Goal: Information Seeking & Learning: Check status

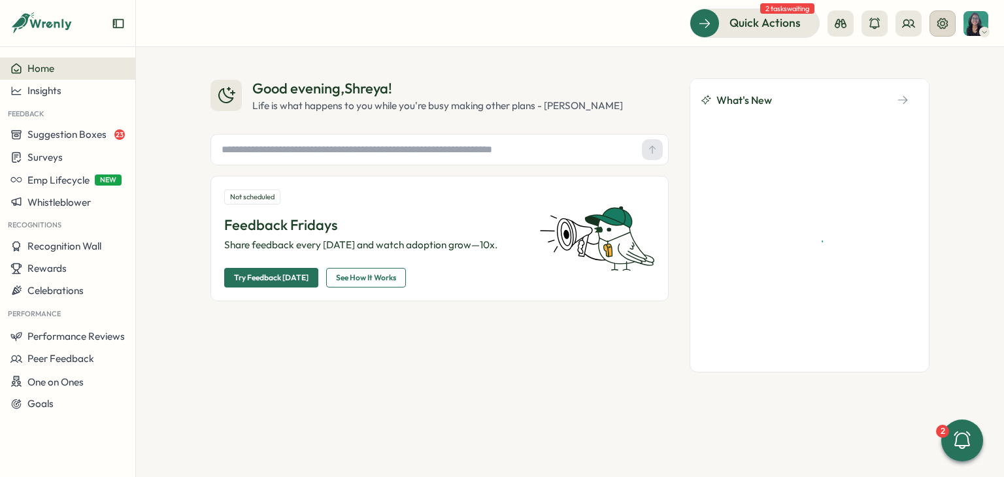
click at [947, 29] on icon at bounding box center [942, 23] width 13 height 13
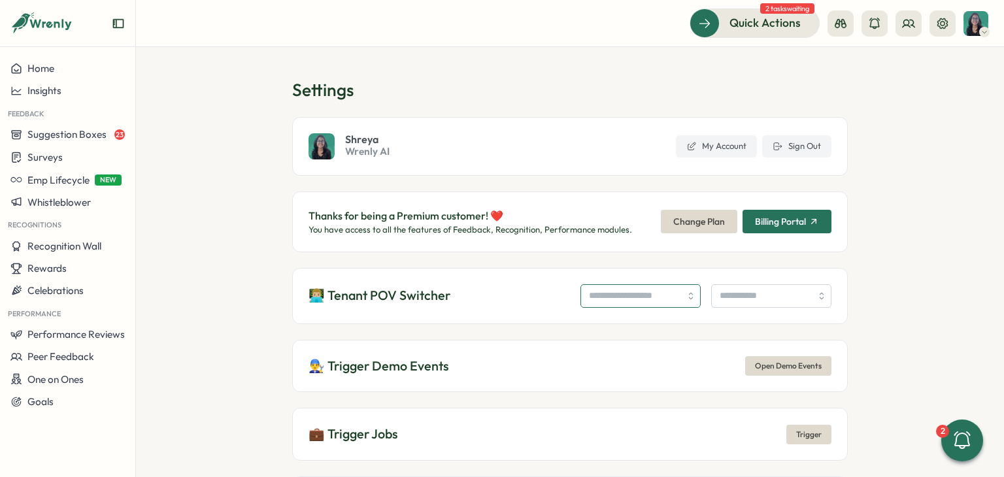
click at [580, 299] on input "search" at bounding box center [640, 296] width 120 height 24
type input "**********"
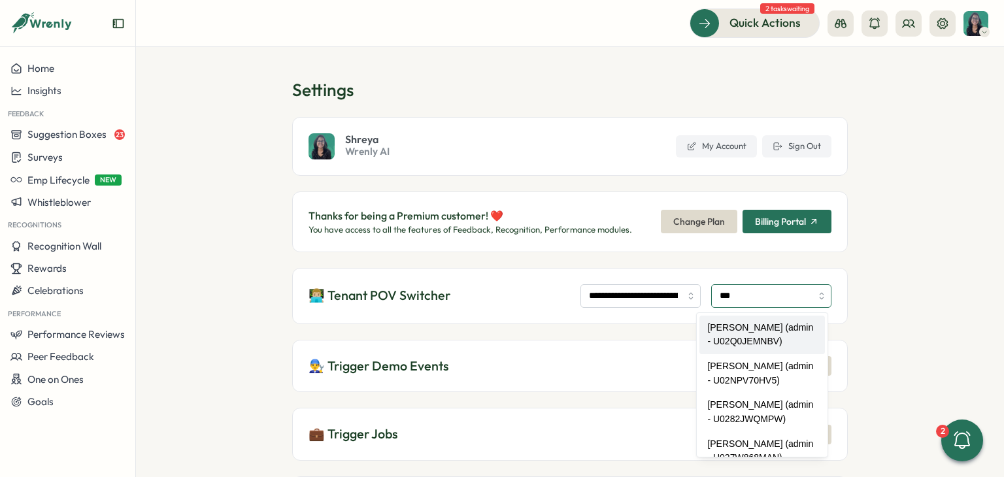
type input "**********"
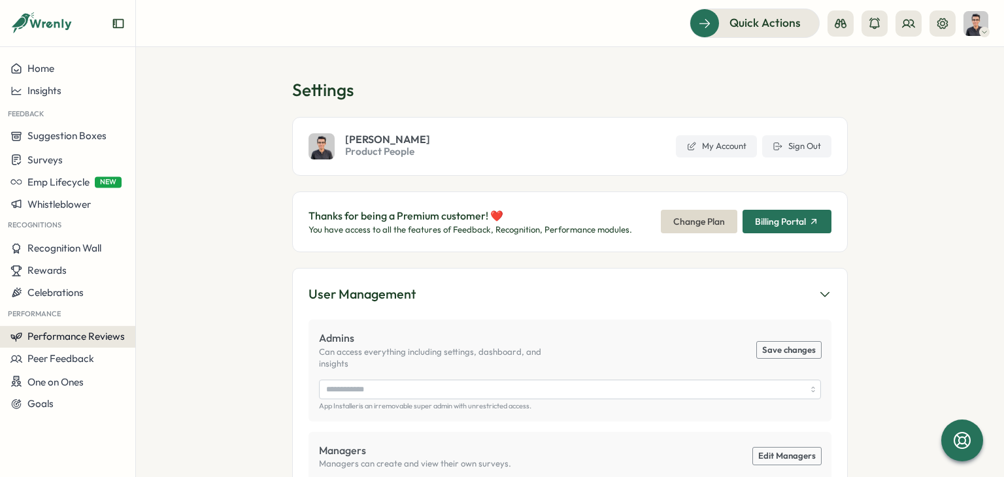
type input "**********"
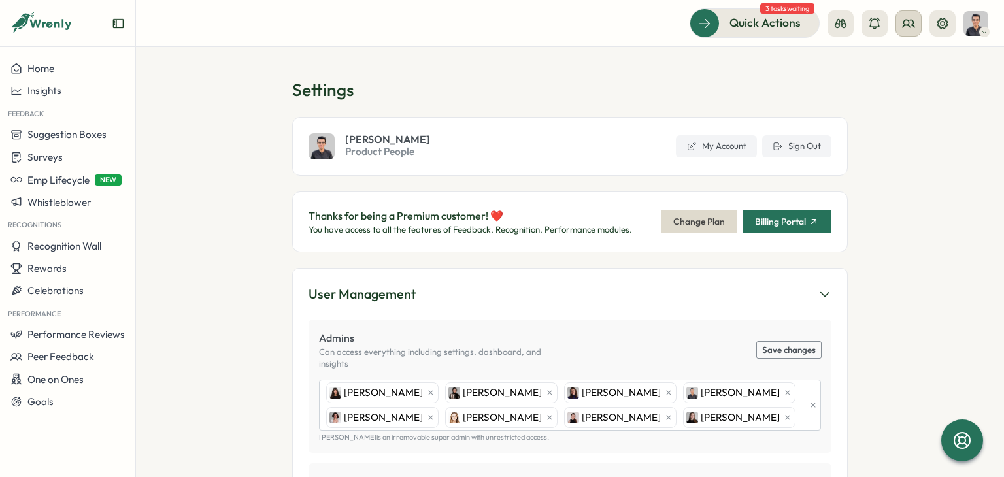
click at [915, 18] on button at bounding box center [909, 23] width 26 height 26
click at [891, 69] on div "Org Members" at bounding box center [909, 65] width 82 height 14
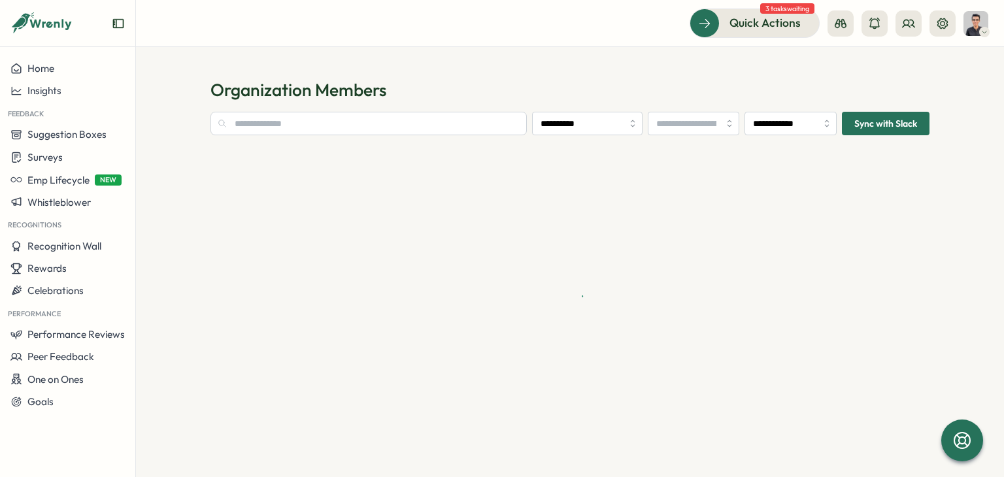
type input "**********"
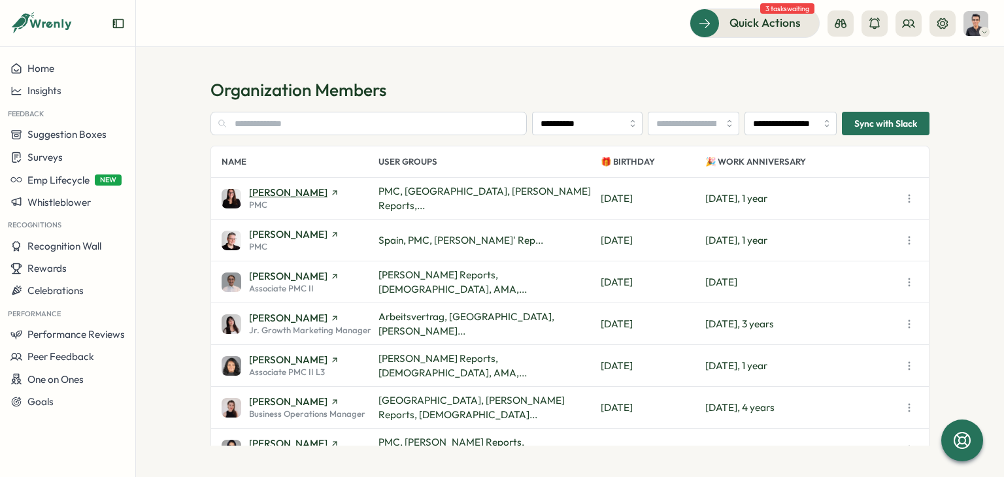
click at [280, 190] on span "Adriana Fosca" at bounding box center [288, 193] width 78 height 10
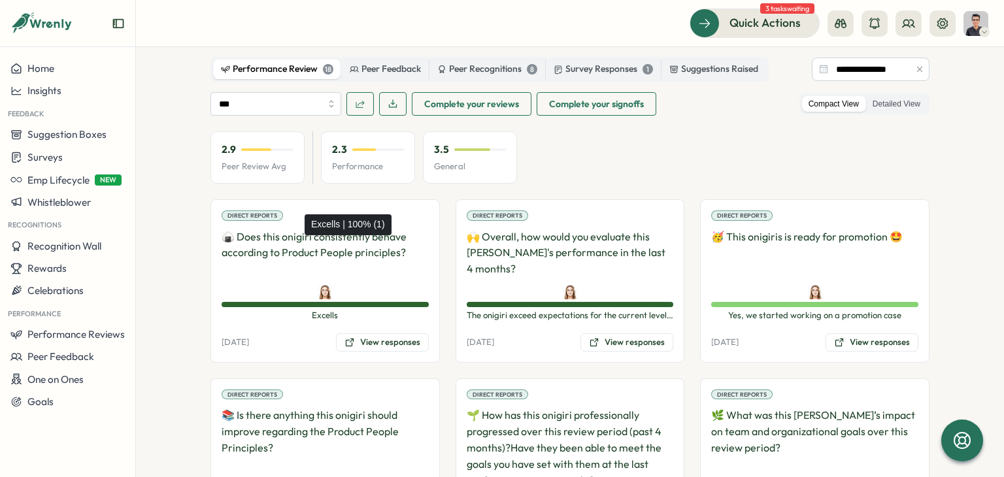
scroll to position [741, 0]
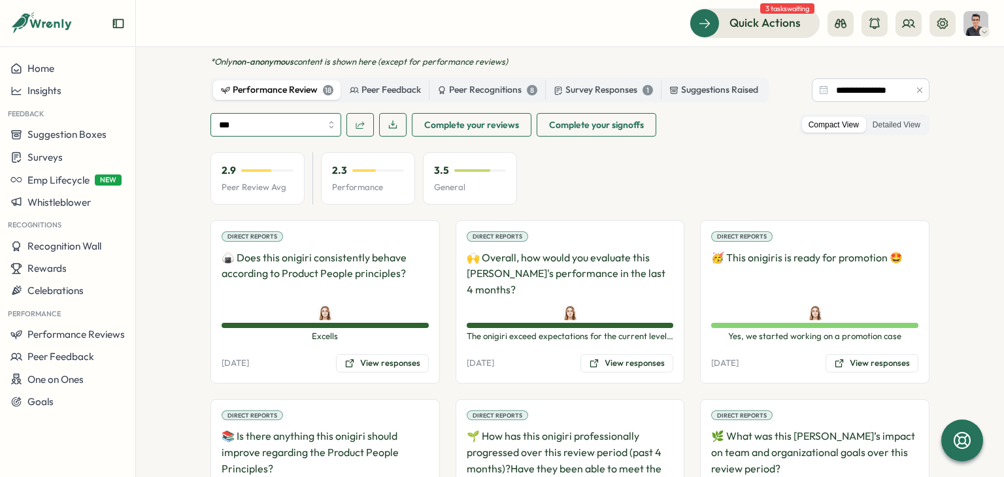
click at [301, 113] on input "***" at bounding box center [275, 125] width 131 height 24
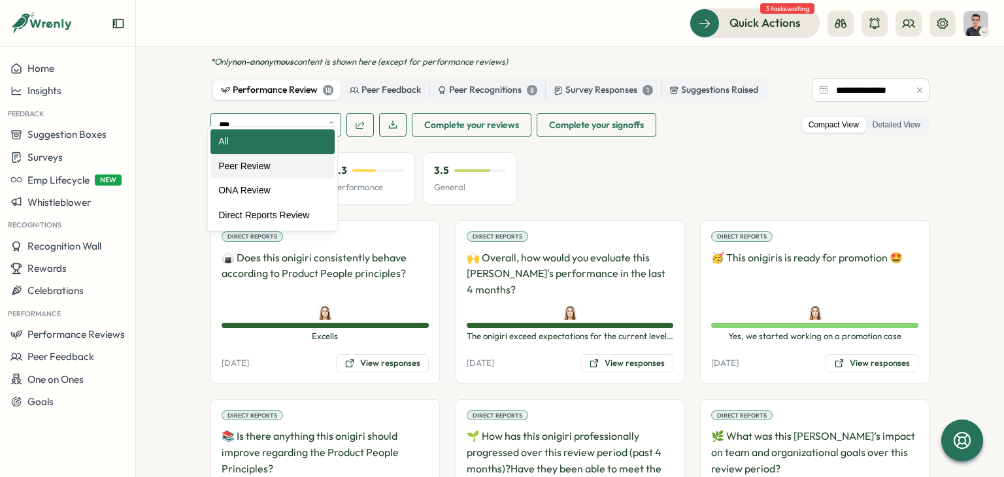
type input "**********"
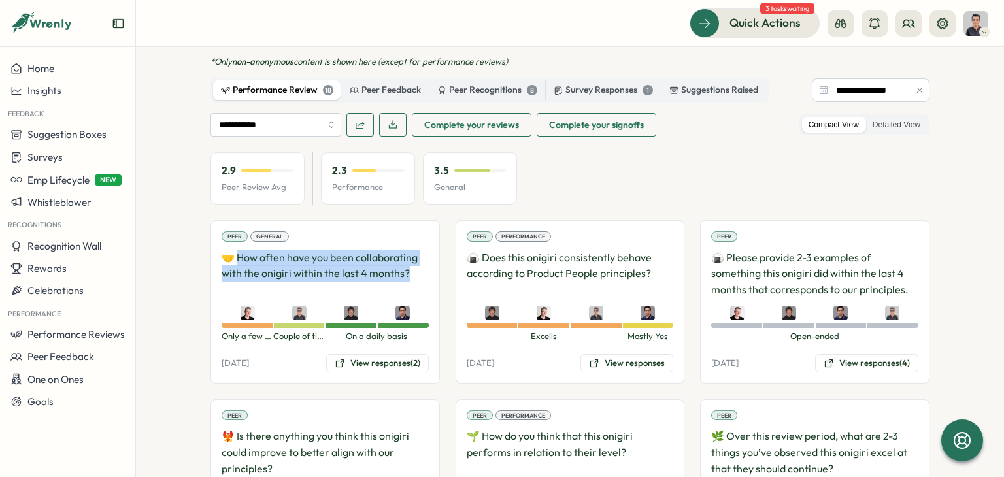
drag, startPoint x: 387, startPoint y: 259, endPoint x: 235, endPoint y: 241, distance: 152.7
click at [235, 250] on p "🤝 How often have you been collaborating with the onigiri within the last 4 mont…" at bounding box center [325, 274] width 207 height 48
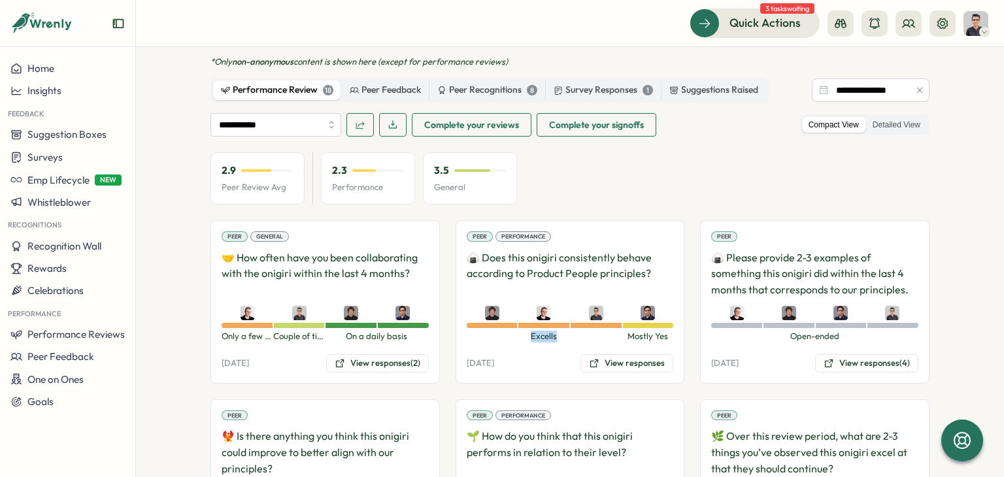
drag, startPoint x: 523, startPoint y: 322, endPoint x: 566, endPoint y: 322, distance: 43.1
click at [566, 331] on span "Excells" at bounding box center [545, 337] width 156 height 12
click at [591, 250] on p "🍙 Does this onigiri consistently behave according to Product People principles?" at bounding box center [570, 274] width 207 height 48
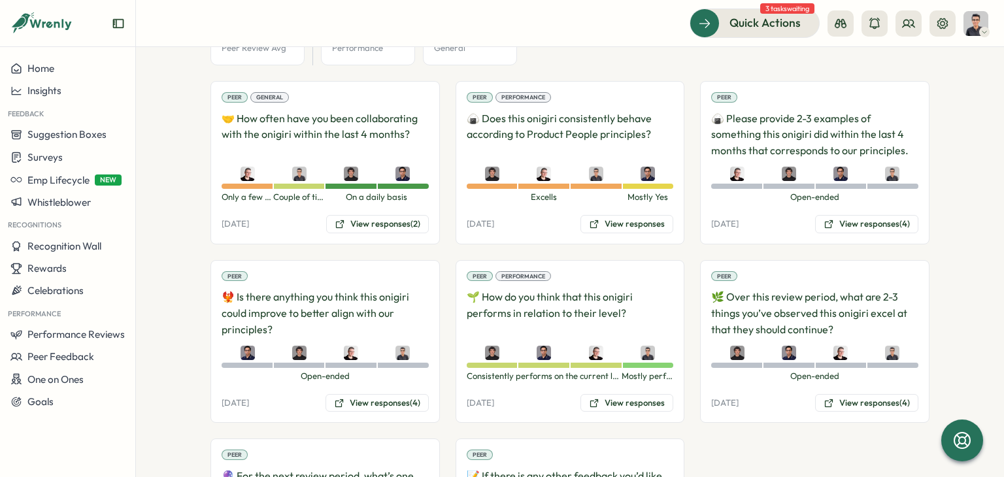
scroll to position [954, 0]
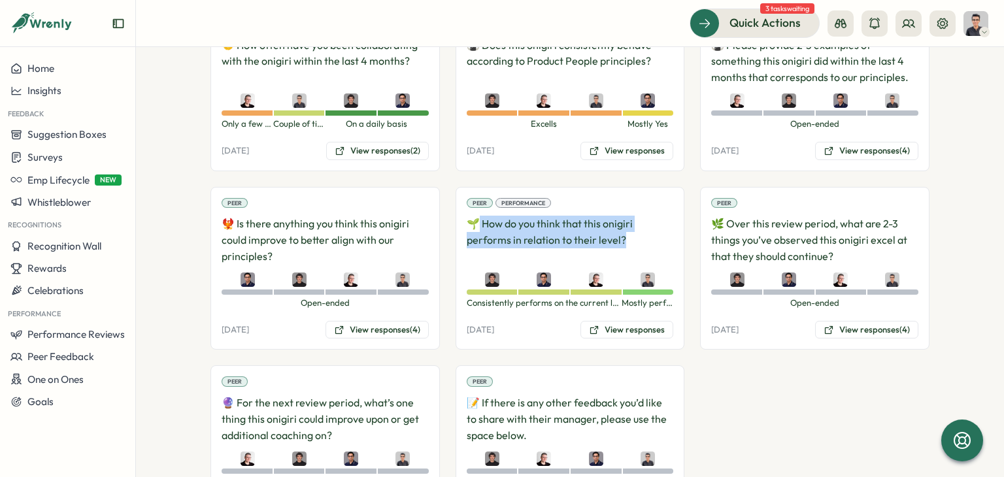
drag, startPoint x: 477, startPoint y: 204, endPoint x: 661, endPoint y: 232, distance: 186.5
click at [661, 232] on p "🌱 How do you think that this onigiri performs in relation to their level?" at bounding box center [570, 240] width 207 height 48
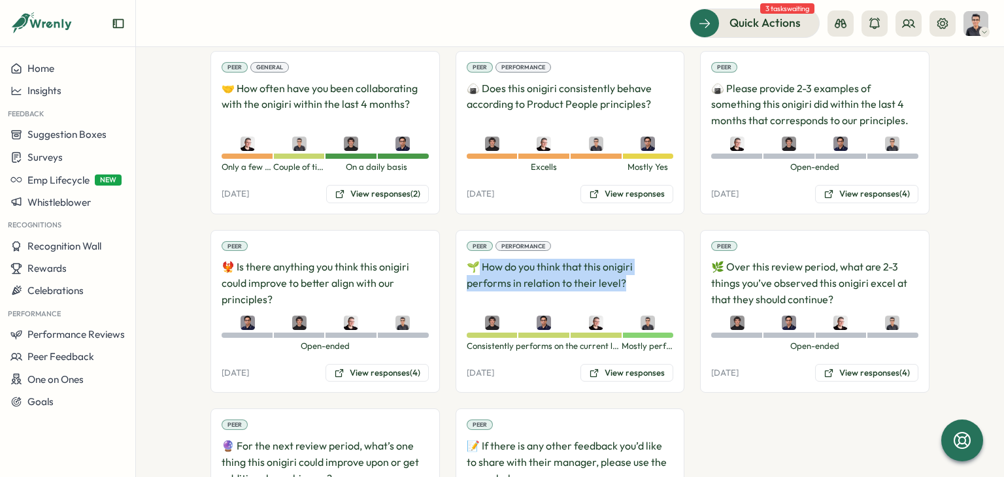
scroll to position [888, 0]
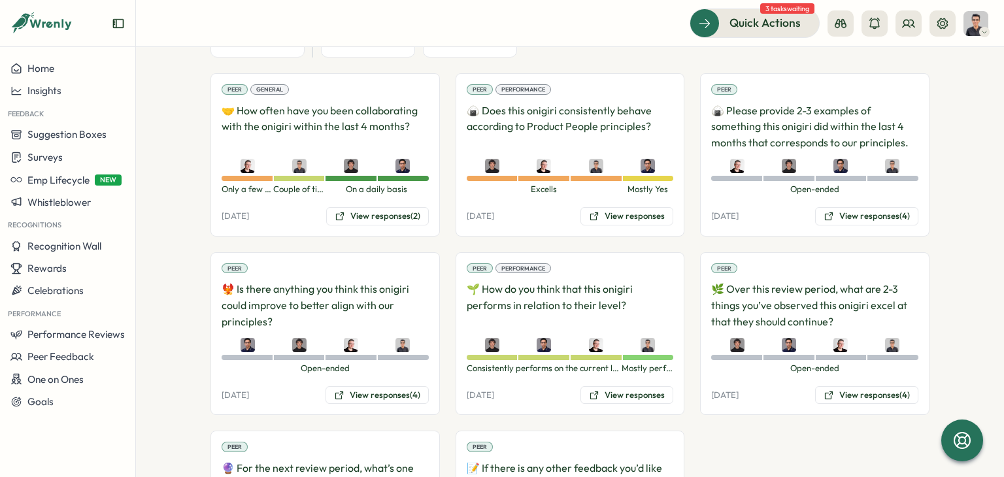
click at [610, 388] on div "Peer Performance 🌱 How do you think that this onigiri performs in relation to t…" at bounding box center [570, 333] width 229 height 163
click at [609, 386] on button "View responses" at bounding box center [626, 395] width 93 height 18
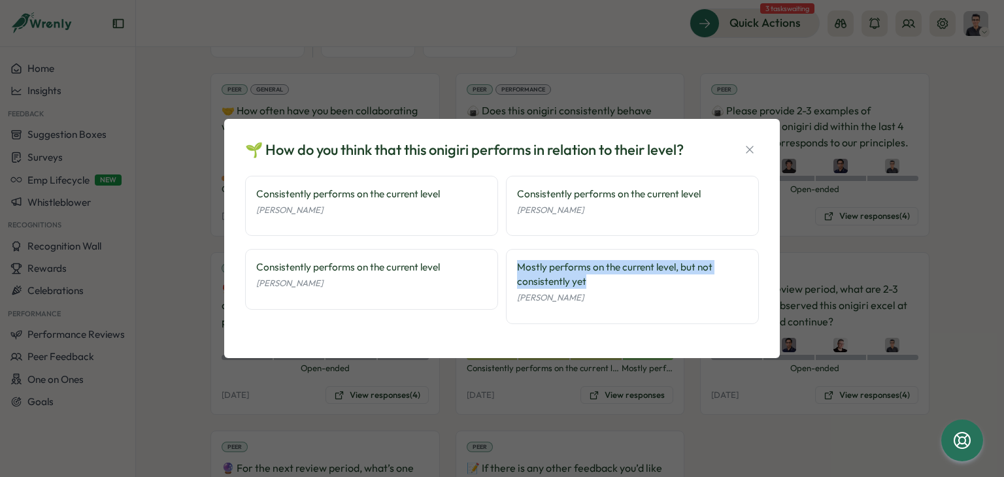
drag, startPoint x: 588, startPoint y: 280, endPoint x: 518, endPoint y: 266, distance: 72.0
click at [518, 266] on div "Mostly performs on the current level, but not consistently yet" at bounding box center [632, 274] width 231 height 29
drag, startPoint x: 518, startPoint y: 266, endPoint x: 634, endPoint y: 283, distance: 117.6
click at [634, 283] on div "Mostly performs on the current level, but not consistently yet" at bounding box center [632, 274] width 231 height 29
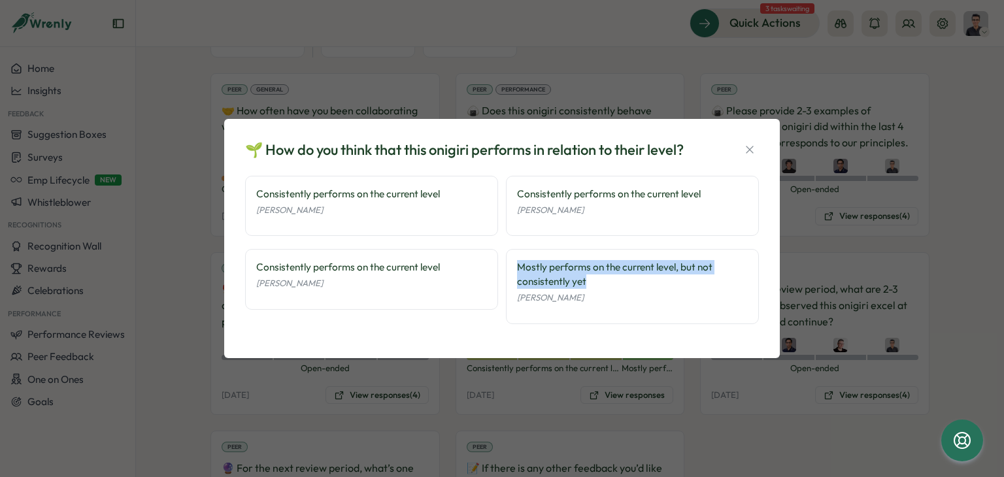
click at [594, 283] on div "Mostly performs on the current level, but not consistently yet" at bounding box center [632, 274] width 231 height 29
click at [361, 270] on div "Consistently performs on the current level" at bounding box center [371, 267] width 231 height 14
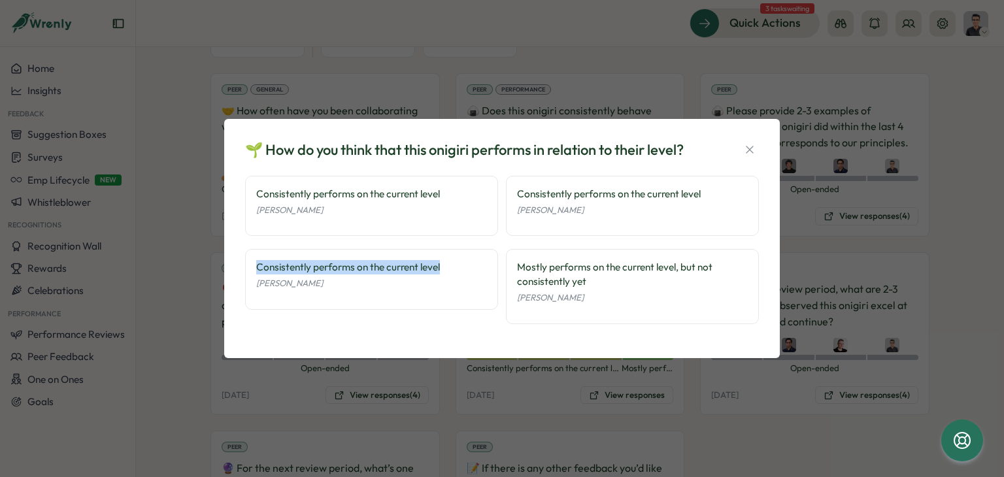
drag, startPoint x: 443, startPoint y: 267, endPoint x: 257, endPoint y: 266, distance: 185.6
click at [257, 266] on div "Consistently performs on the current level" at bounding box center [371, 267] width 231 height 14
click at [293, 194] on div "Consistently performs on the current level" at bounding box center [371, 194] width 231 height 14
click at [745, 150] on icon "button" at bounding box center [749, 149] width 13 height 13
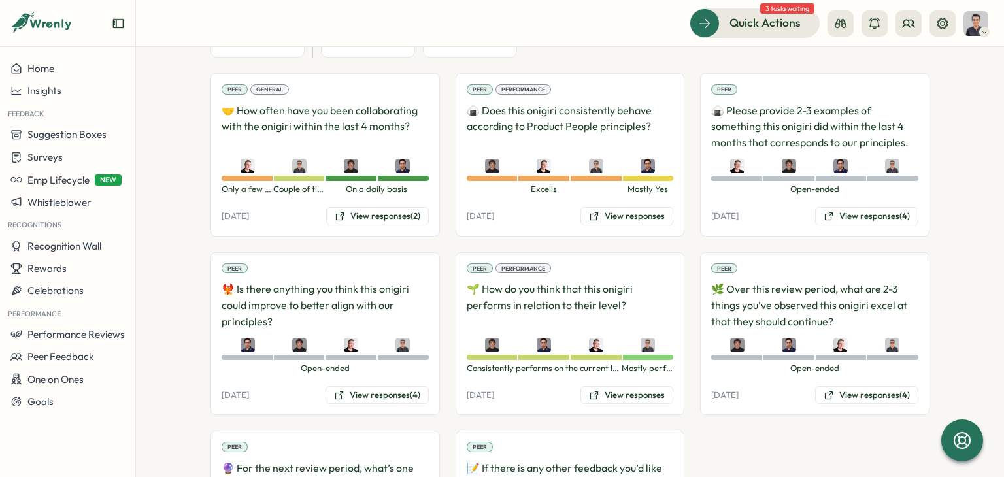
drag, startPoint x: 463, startPoint y: 197, endPoint x: 534, endPoint y: 199, distance: 71.3
click at [534, 207] on div "06 Aug, 2025 View responses" at bounding box center [570, 216] width 207 height 18
click at [494, 210] on p "06 Aug, 2025" at bounding box center [480, 216] width 27 height 12
drag, startPoint x: 465, startPoint y: 196, endPoint x: 532, endPoint y: 202, distance: 66.9
click at [532, 207] on div "06 Aug, 2025 View responses" at bounding box center [570, 216] width 207 height 18
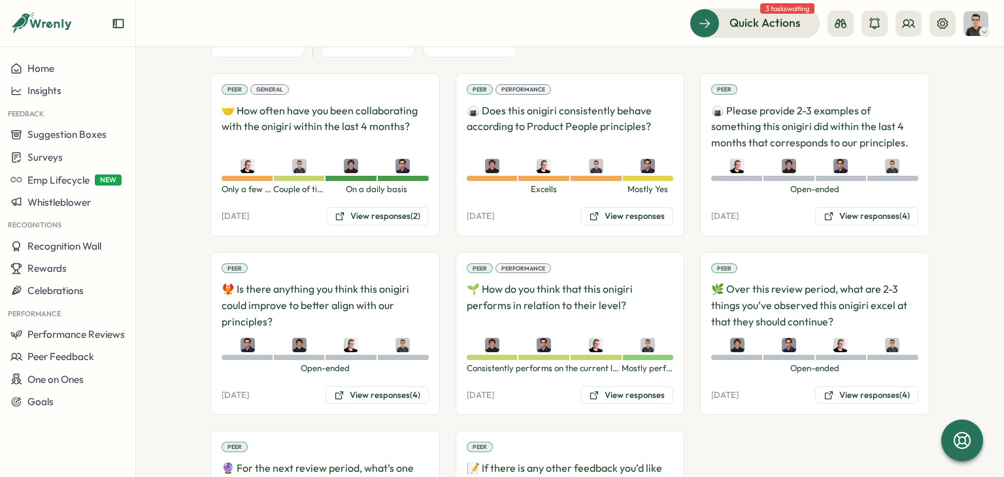
click at [472, 210] on p "06 Aug, 2025" at bounding box center [480, 216] width 27 height 12
drag, startPoint x: 463, startPoint y: 199, endPoint x: 532, endPoint y: 197, distance: 68.7
click at [532, 207] on div "06 Aug, 2025 View responses" at bounding box center [570, 216] width 207 height 18
click at [519, 207] on div "06 Aug, 2025 View responses" at bounding box center [570, 216] width 207 height 18
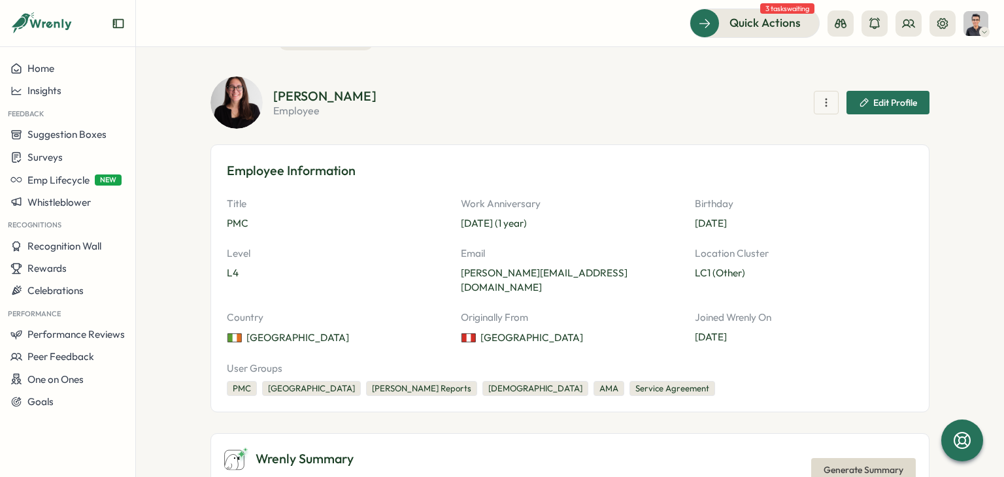
scroll to position [0, 0]
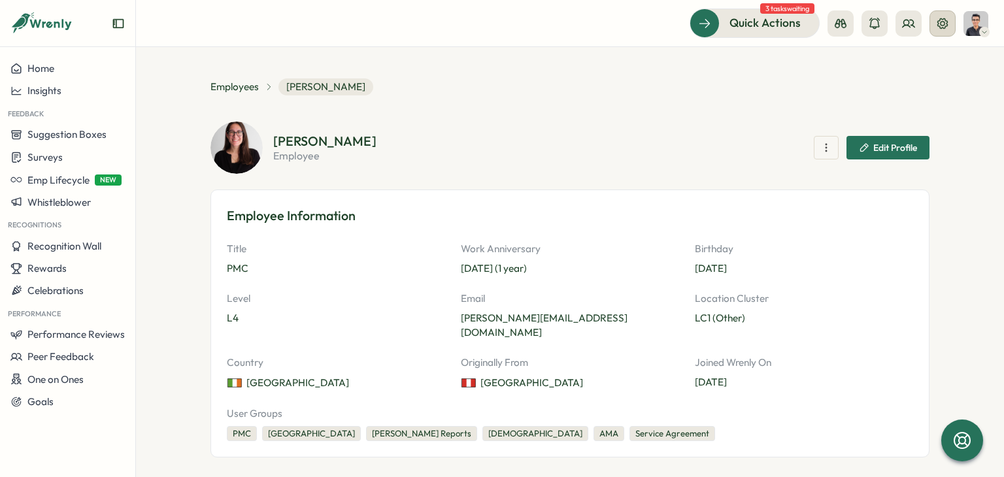
click at [939, 27] on icon at bounding box center [942, 23] width 10 height 10
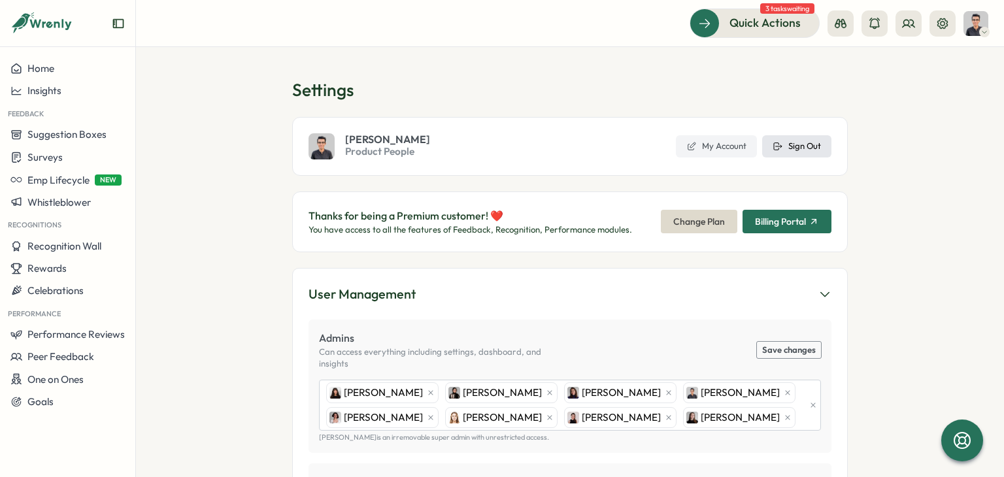
click at [779, 150] on icon at bounding box center [778, 146] width 10 height 10
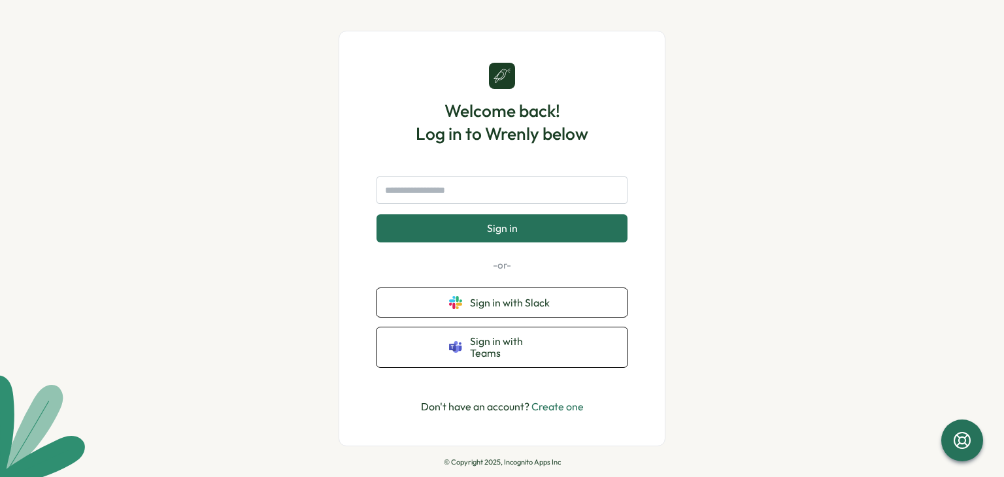
click at [702, 60] on div "Welcome back! Log in to Wrenly below Sign in -or- Sign in with Slack Sign in wi…" at bounding box center [502, 238] width 1004 height 477
